Goal: Book appointment/travel/reservation

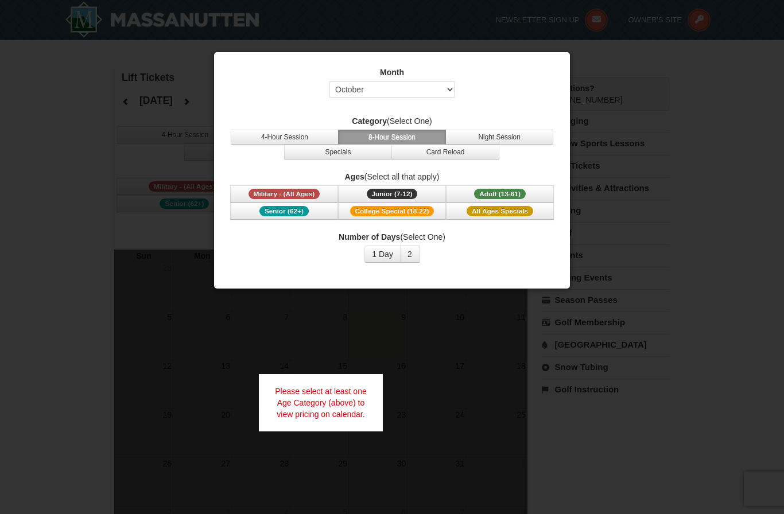
select select "10"
click at [365, 153] on button "Specials" at bounding box center [338, 152] width 108 height 15
click at [314, 134] on button "4-Hour Session" at bounding box center [285, 137] width 108 height 15
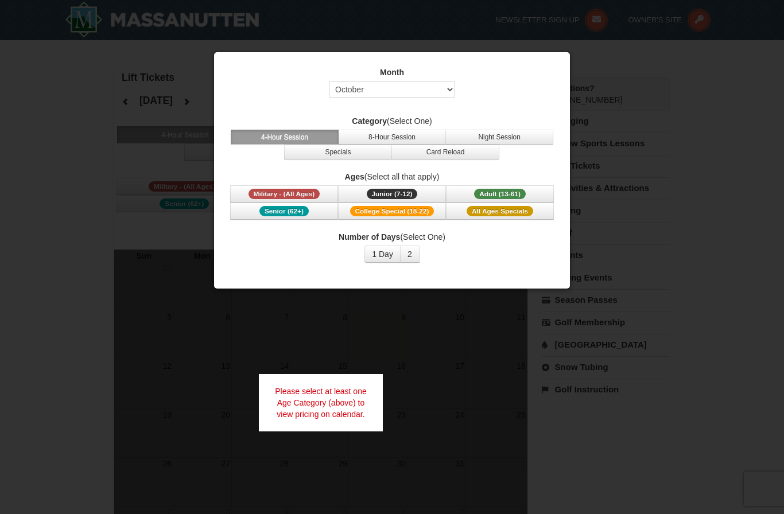
click at [349, 397] on div "Please select at least one Age Category (above) to view pricing on calendar." at bounding box center [321, 402] width 124 height 57
click at [381, 255] on button "1 Day" at bounding box center [383, 254] width 36 height 17
click at [472, 192] on button "Adult (13-61) (13 - 61)" at bounding box center [500, 193] width 108 height 17
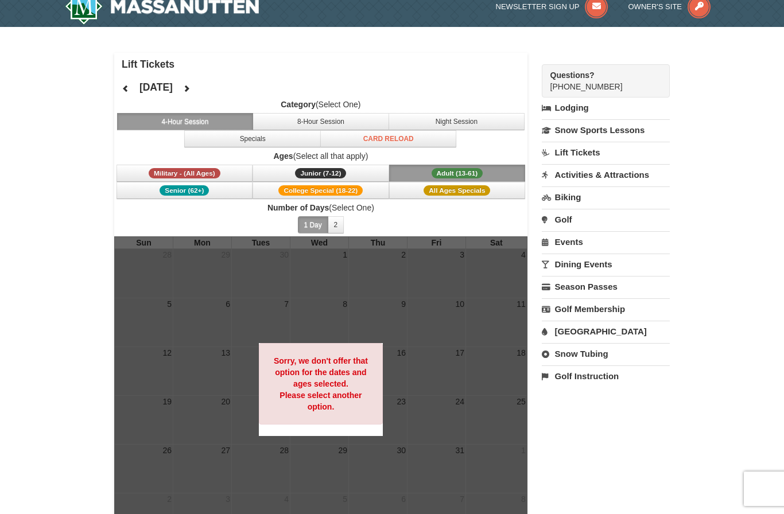
scroll to position [5, 0]
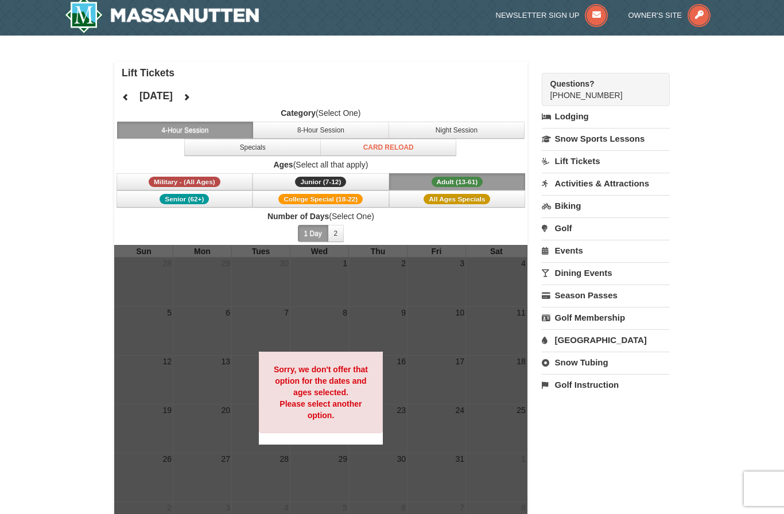
click at [639, 184] on link "Activities & Attractions" at bounding box center [606, 183] width 128 height 21
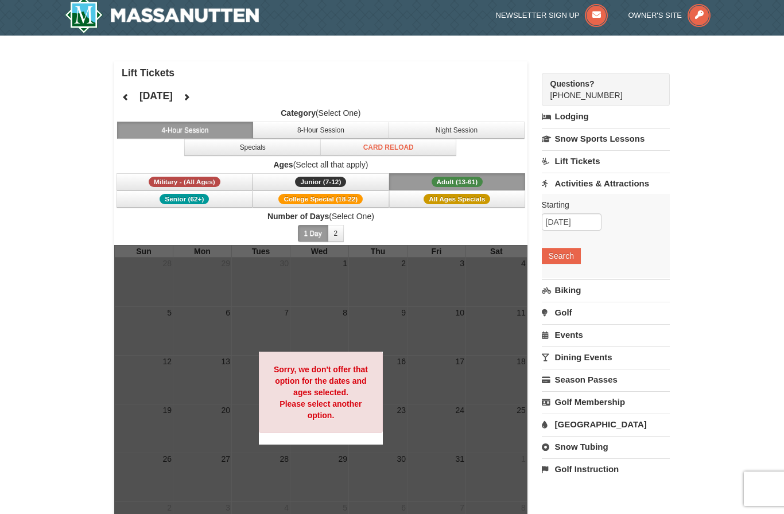
click at [571, 254] on button "Search" at bounding box center [561, 256] width 39 height 16
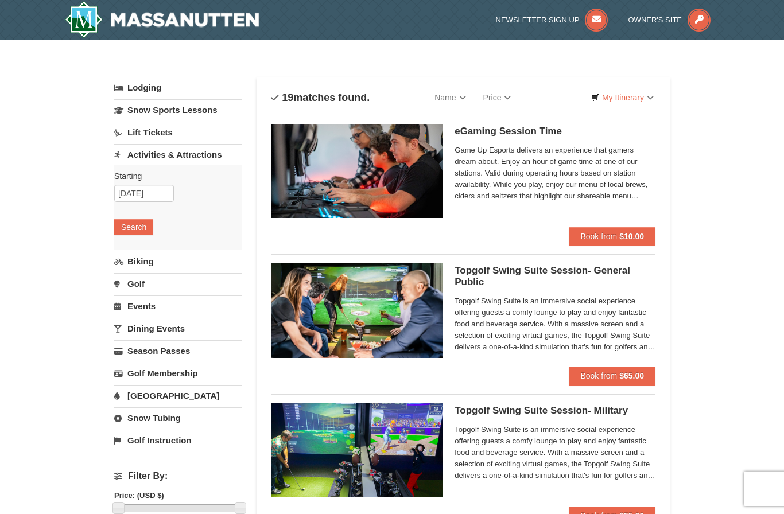
click at [417, 3] on div "Newsletter Sign Up Owner's Site" at bounding box center [532, 16] width 392 height 32
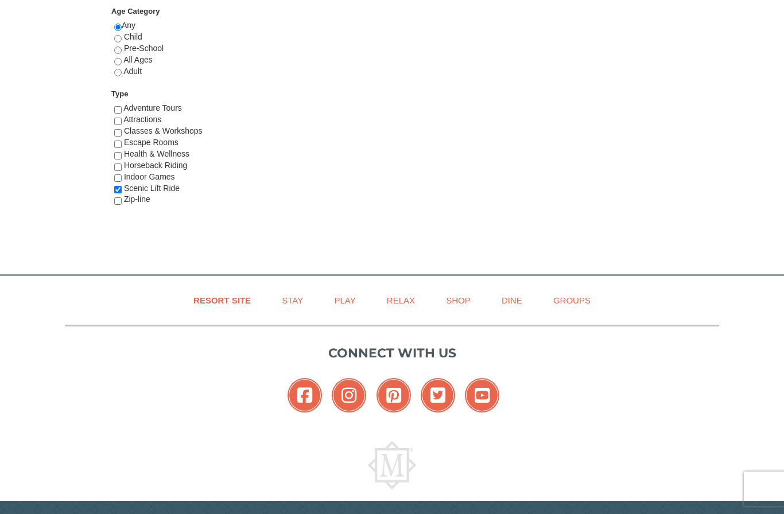
scroll to position [638, 0]
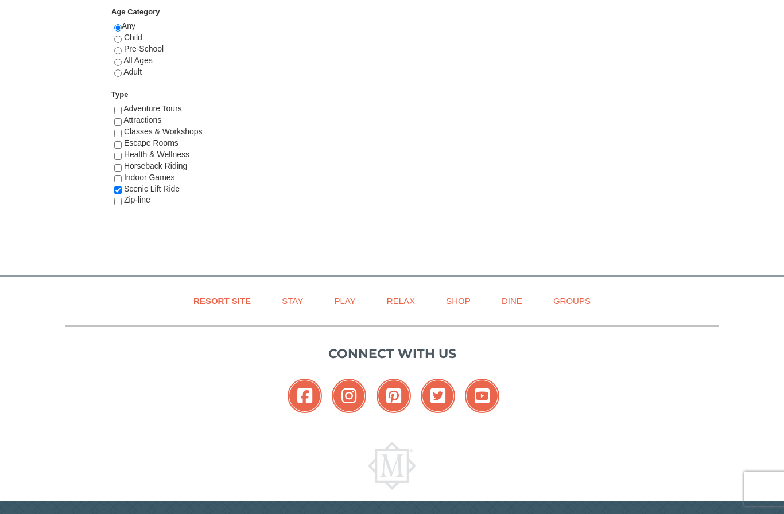
click at [233, 301] on link "Resort Site" at bounding box center [222, 301] width 86 height 26
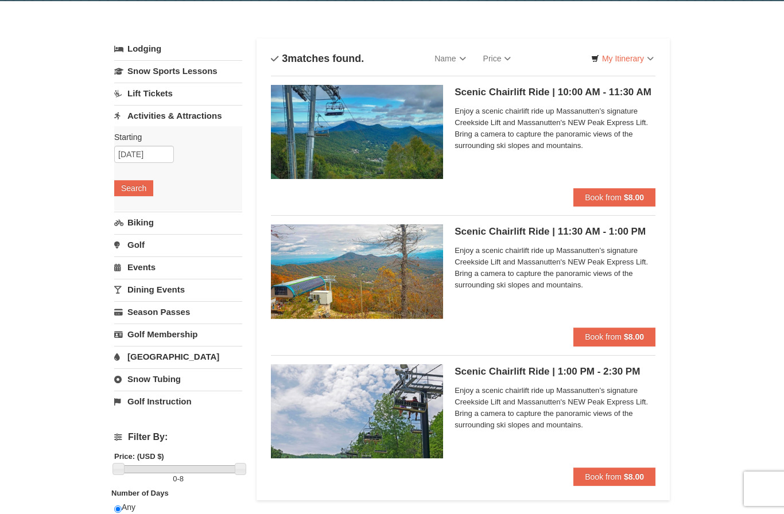
scroll to position [28, 0]
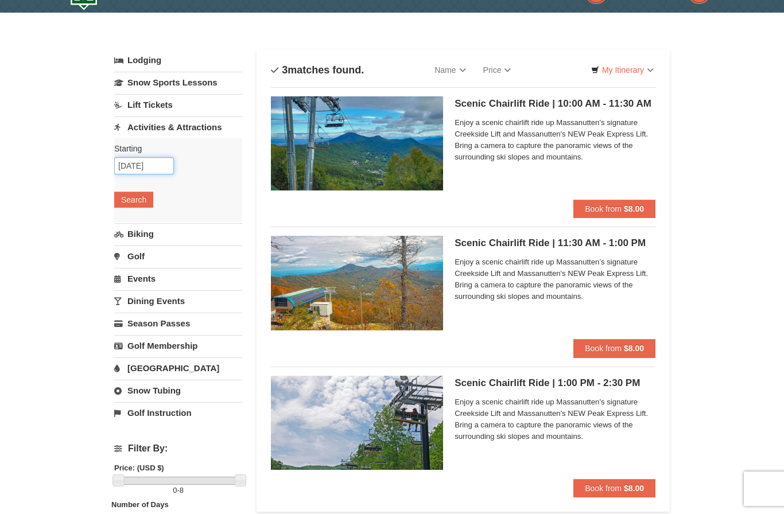
click at [164, 167] on input "[DATE]" at bounding box center [144, 165] width 60 height 17
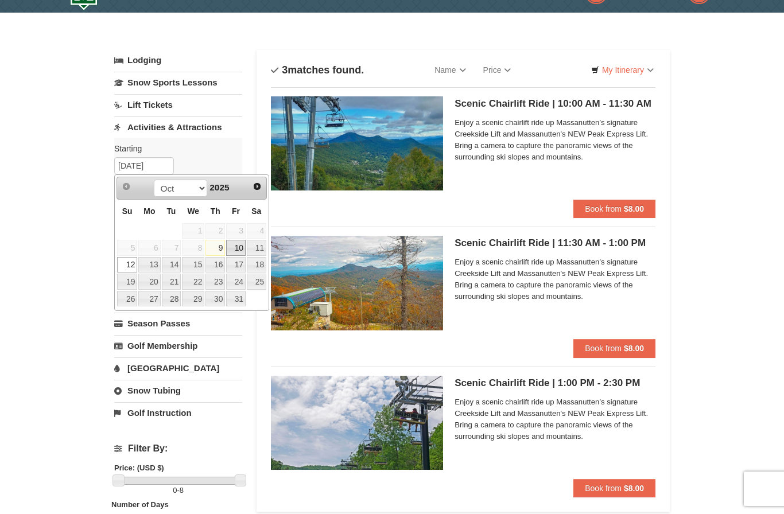
click at [239, 251] on link "10" at bounding box center [236, 248] width 20 height 16
type input "[DATE]"
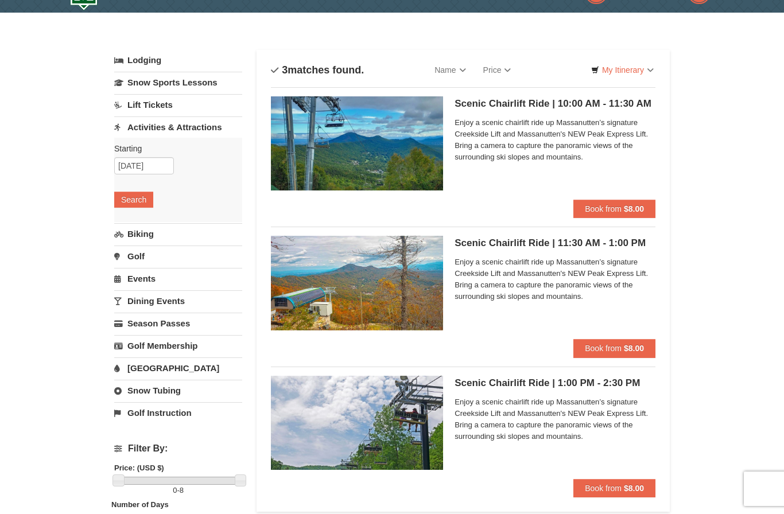
click at [143, 207] on button "Search" at bounding box center [133, 200] width 39 height 16
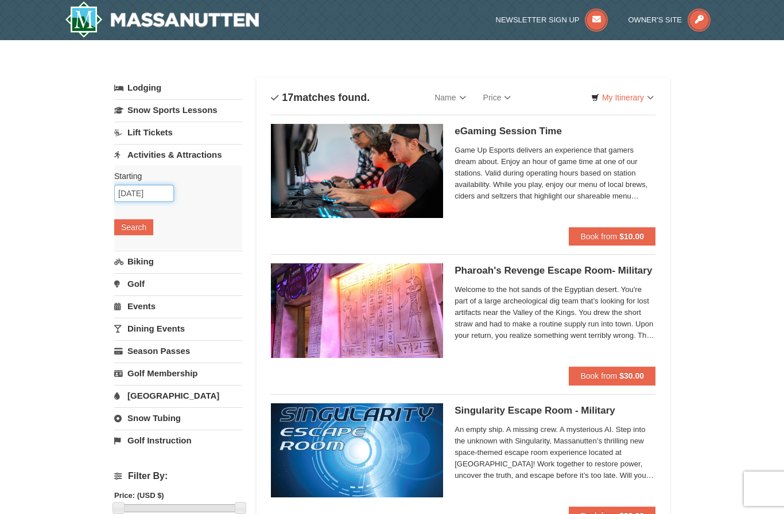
click at [167, 198] on input "[DATE]" at bounding box center [144, 193] width 60 height 17
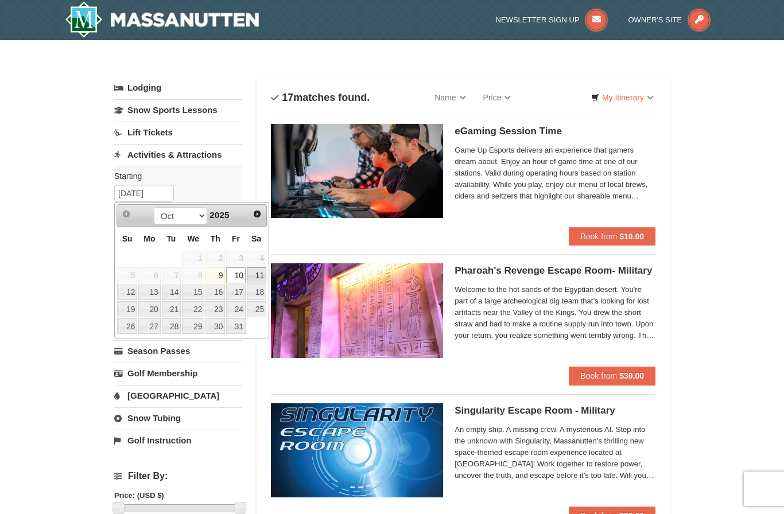
click at [264, 277] on link "11" at bounding box center [257, 276] width 20 height 16
type input "[DATE]"
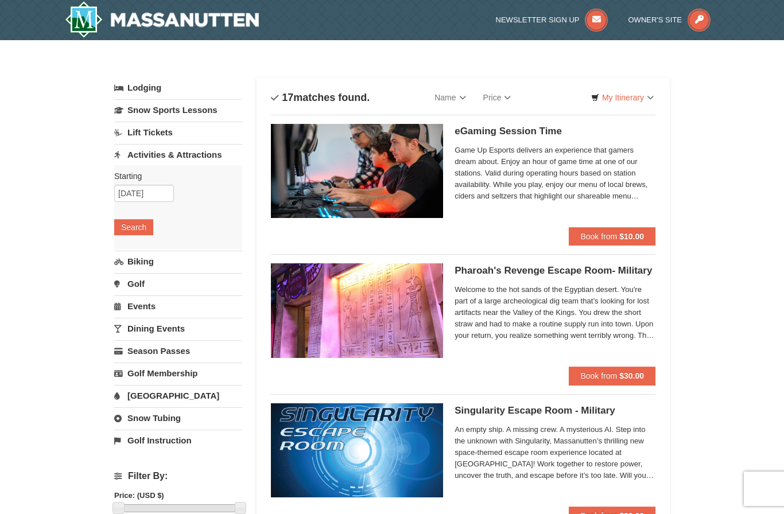
click at [139, 233] on button "Search" at bounding box center [133, 227] width 39 height 16
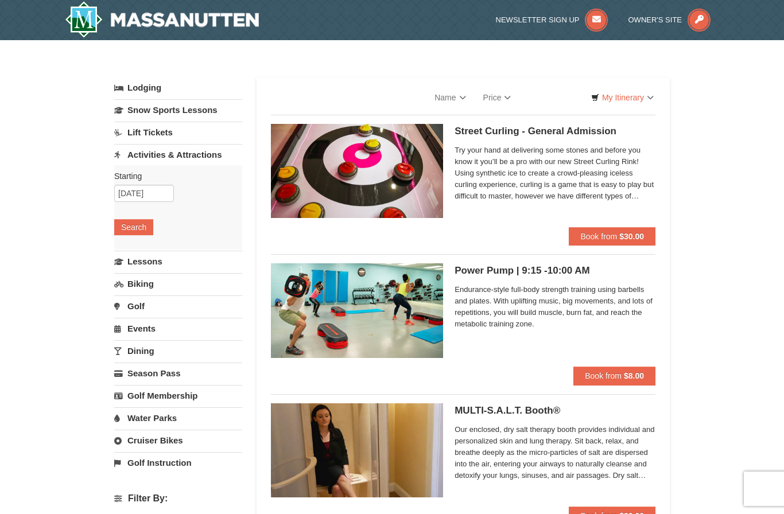
select select "10"
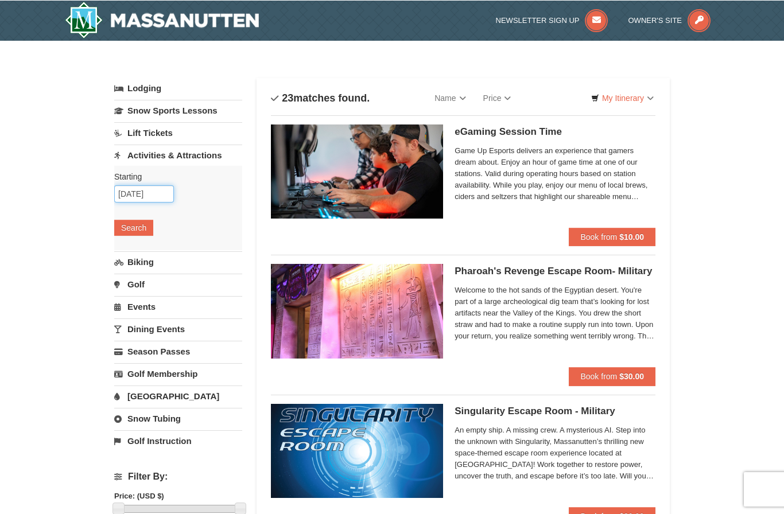
click at [158, 195] on input "10/11/2025" at bounding box center [144, 193] width 60 height 17
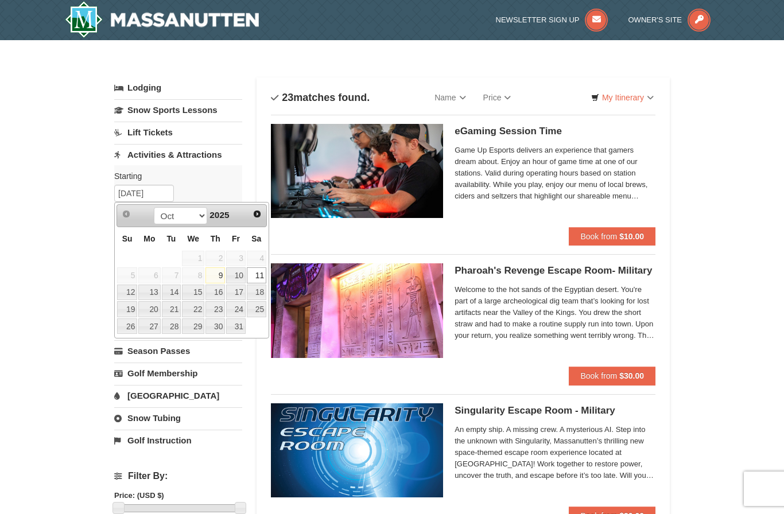
click at [133, 296] on link "12" at bounding box center [127, 293] width 20 height 16
type input "[DATE]"
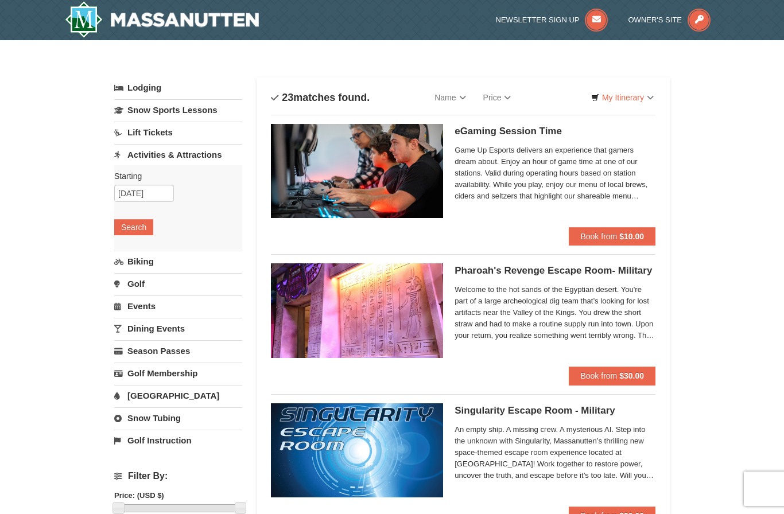
click at [146, 233] on button "Search" at bounding box center [133, 227] width 39 height 16
